Goal: Information Seeking & Learning: Learn about a topic

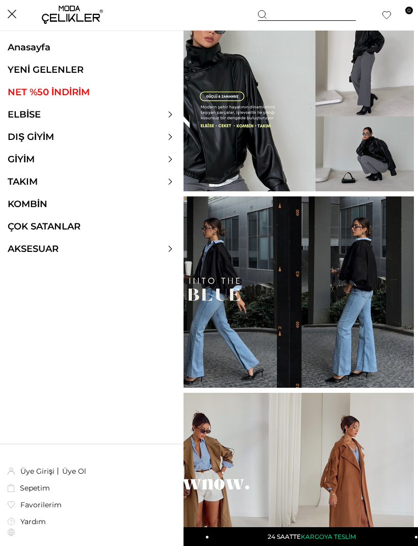
click at [167, 114] on div at bounding box center [91, 114] width 183 height 11
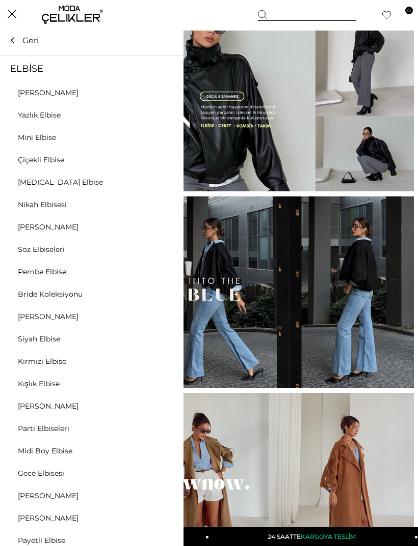
click at [51, 96] on link "[PERSON_NAME]" at bounding box center [48, 92] width 96 height 9
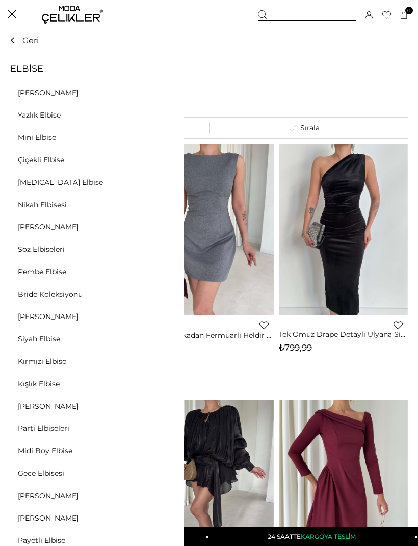
click at [173, 114] on icon at bounding box center [170, 115] width 6 height 6
click at [50, 406] on link "[PERSON_NAME]" at bounding box center [48, 406] width 96 height 9
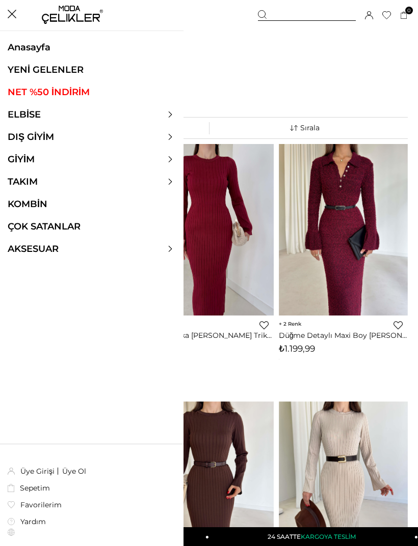
click at [168, 117] on icon at bounding box center [170, 115] width 6 height 6
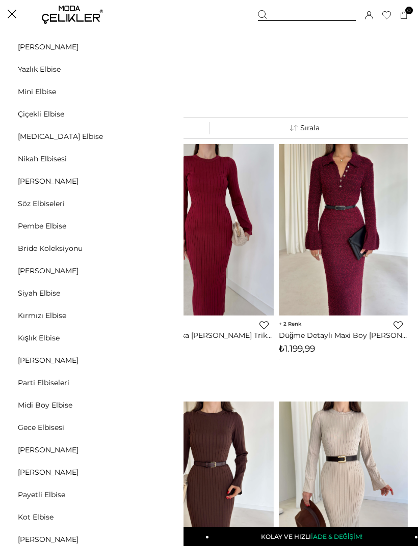
scroll to position [43, 0]
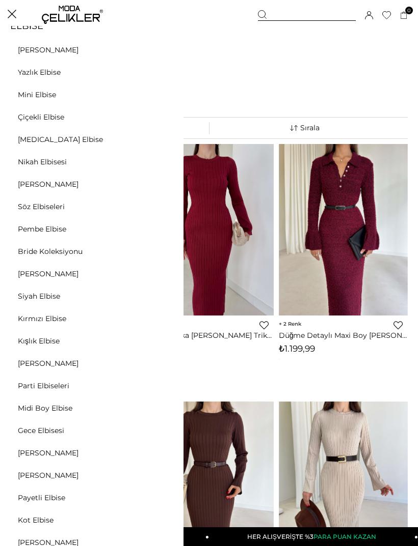
click at [47, 278] on link "[PERSON_NAME]" at bounding box center [48, 273] width 96 height 9
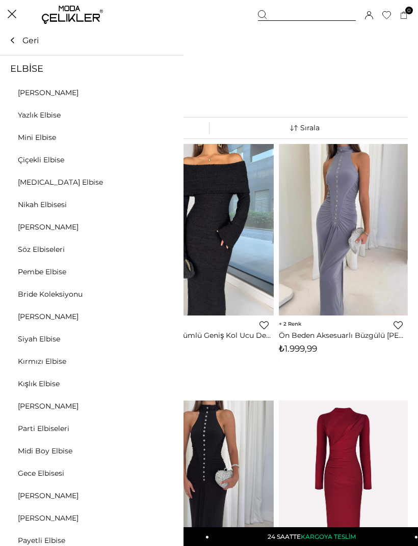
click at [172, 120] on div at bounding box center [91, 114] width 183 height 11
click at [46, 339] on link "Siyah Elbise" at bounding box center [39, 339] width 78 height 9
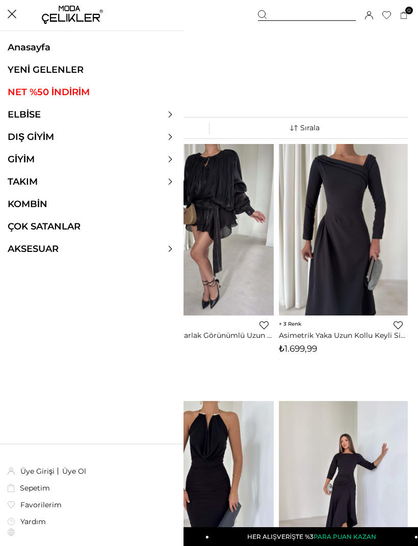
click at [35, 185] on link "TAKIM" at bounding box center [22, 181] width 45 height 11
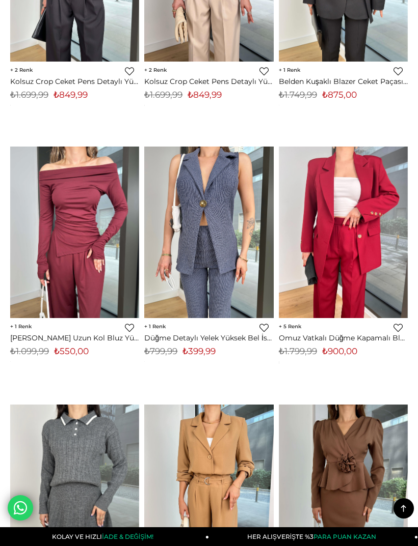
scroll to position [6171, 0]
